Goal: Task Accomplishment & Management: Manage account settings

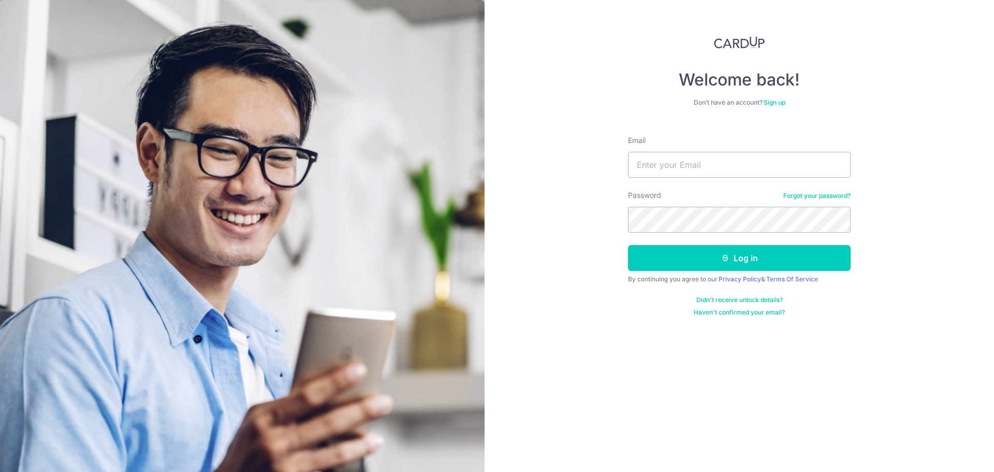
click at [692, 178] on form "Email Password Forgot your password? Log in By continuing you agree to our Priv…" at bounding box center [739, 221] width 223 height 189
click at [695, 169] on input "Email" at bounding box center [739, 165] width 223 height 26
click at [667, 160] on input "Email" at bounding box center [739, 165] width 223 height 26
type input "[EMAIL_ADDRESS][DOMAIN_NAME]"
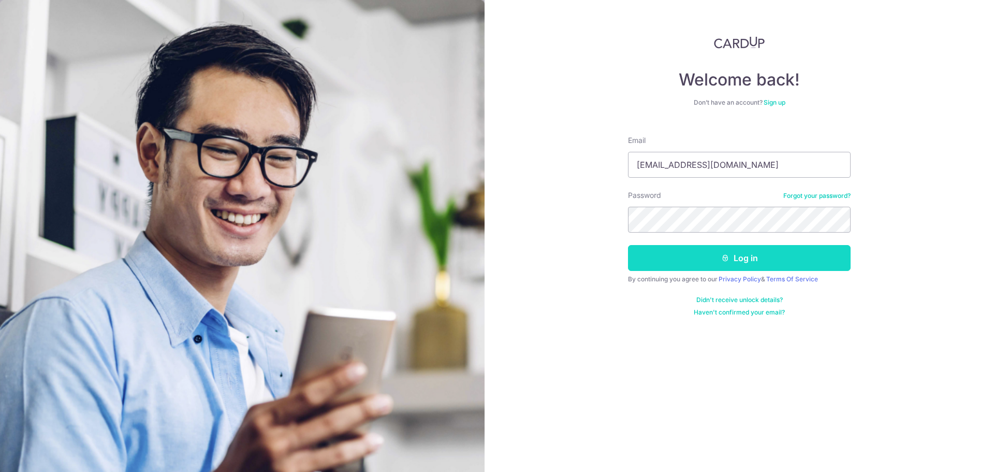
click at [742, 254] on button "Log in" at bounding box center [739, 258] width 223 height 26
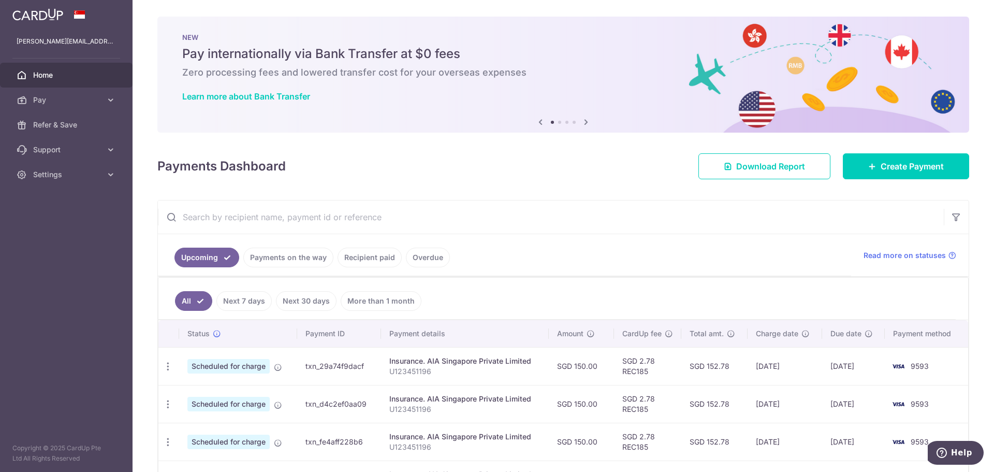
click at [654, 263] on ul "Upcoming Payments on the way Recipient paid Overdue" at bounding box center [504, 255] width 693 height 42
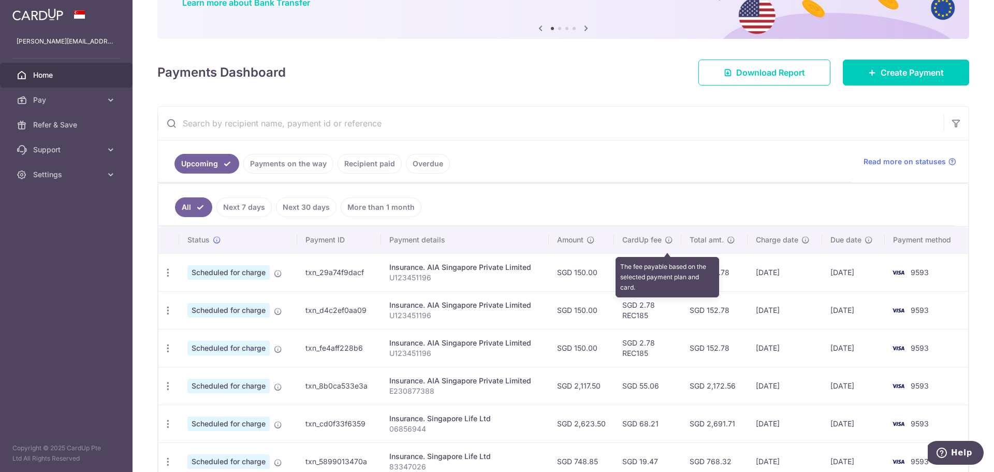
scroll to position [104, 0]
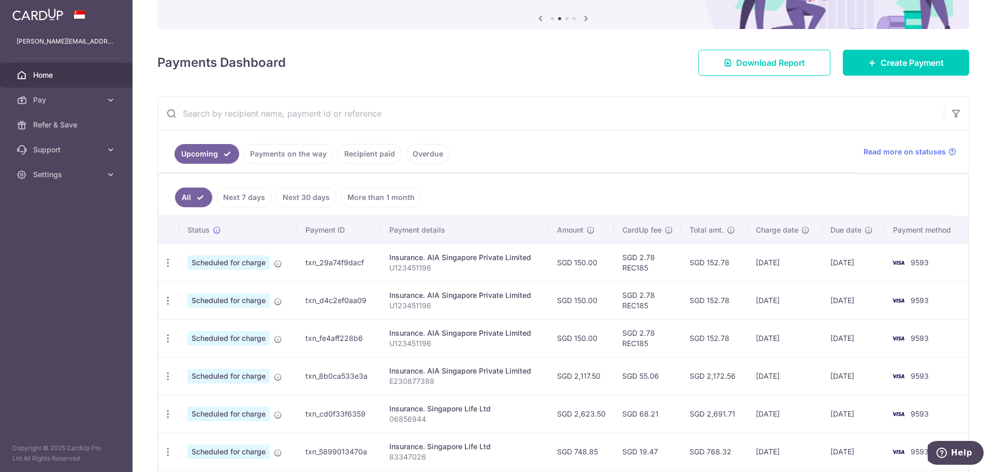
click at [379, 155] on link "Recipient paid" at bounding box center [370, 154] width 64 height 20
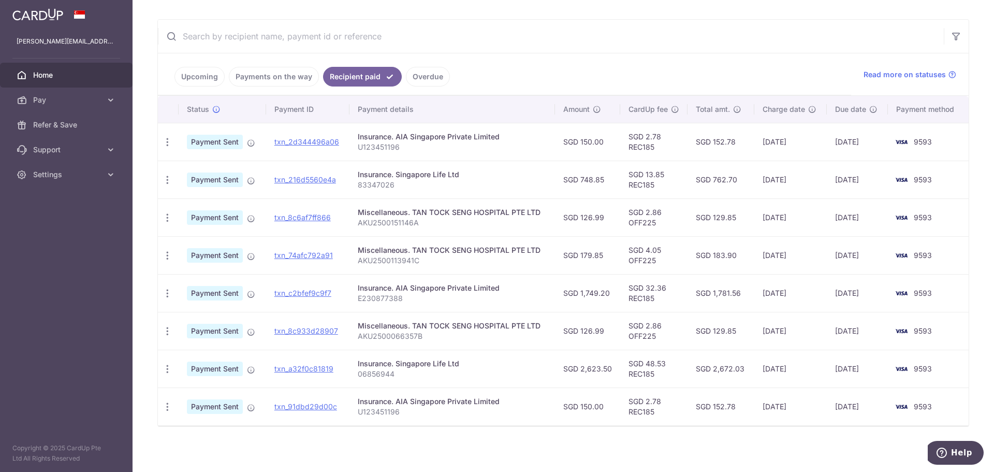
scroll to position [184, 0]
